Goal: Obtain resource: Download file/media

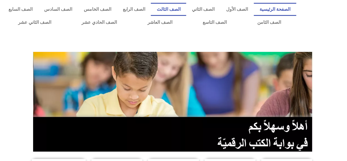
click at [186, 8] on link "الصف الثالث" at bounding box center [168, 9] width 35 height 13
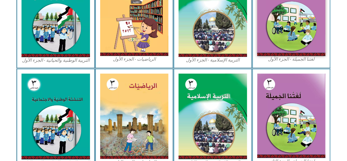
scroll to position [205, 0]
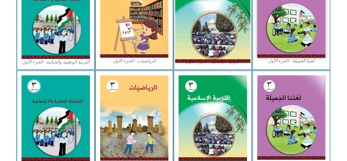
click at [208, 58] on img at bounding box center [212, 16] width 75 height 94
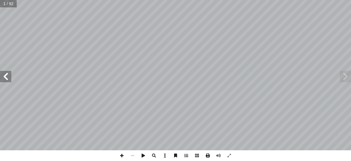
click at [210, 154] on span at bounding box center [207, 155] width 11 height 11
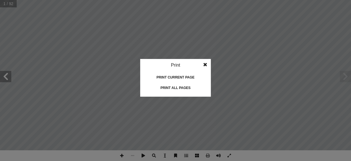
click at [176, 87] on div "Print all pages" at bounding box center [175, 87] width 57 height 9
